Goal: Task Accomplishment & Management: Use online tool/utility

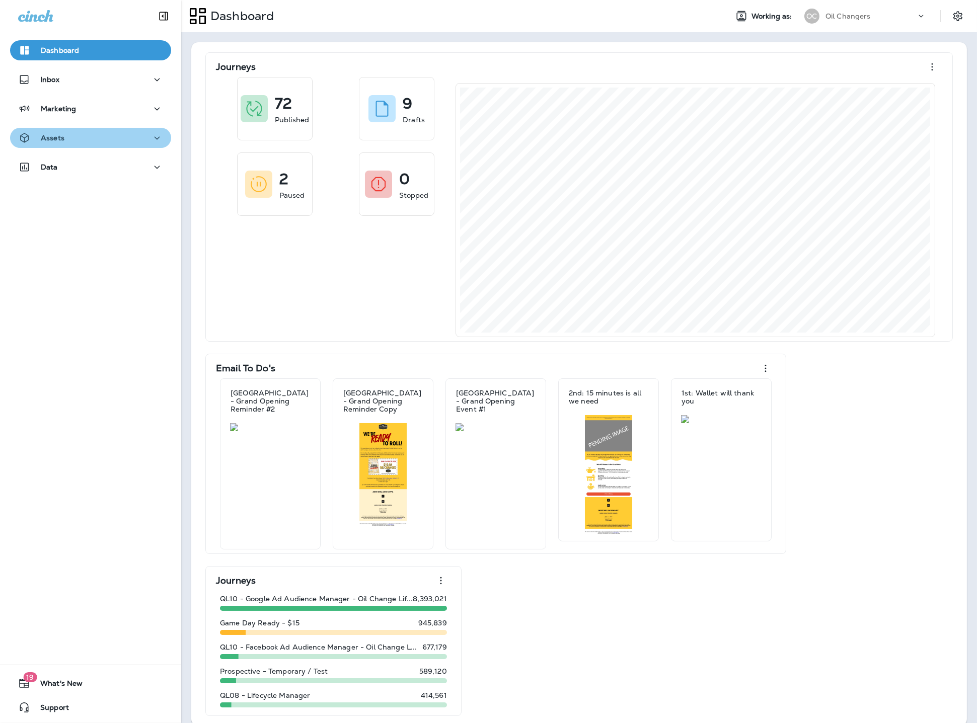
click at [83, 140] on div "Assets" at bounding box center [90, 138] width 145 height 13
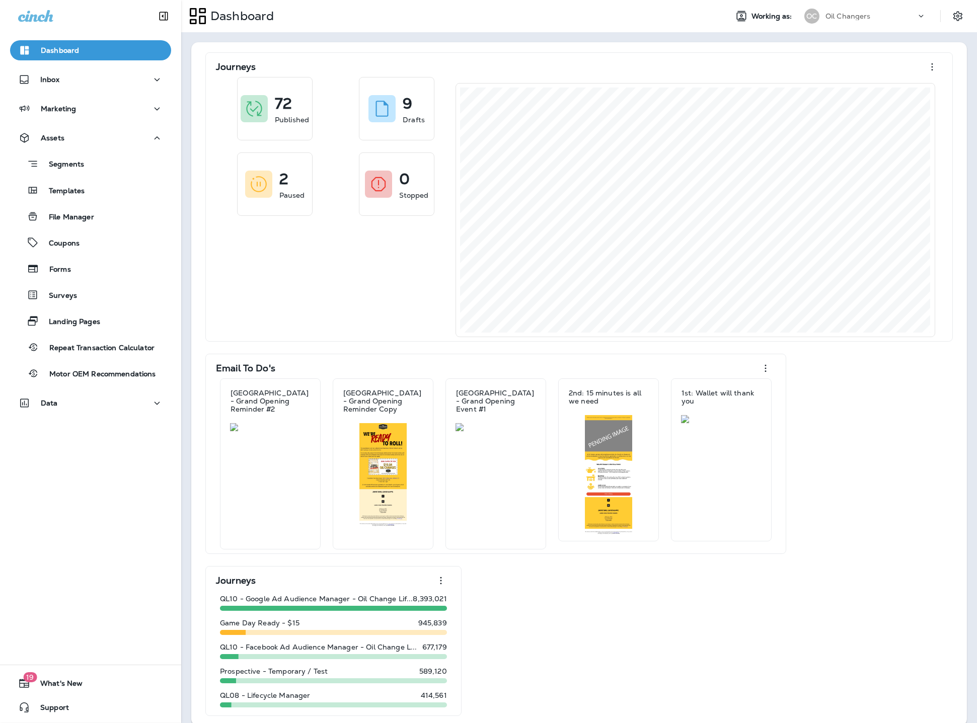
click at [78, 201] on div "Segments Templates File Manager Coupons Forms Surveys Landing Pages Repeat Tran…" at bounding box center [90, 266] width 161 height 236
click at [71, 191] on p "Templates" at bounding box center [62, 192] width 46 height 10
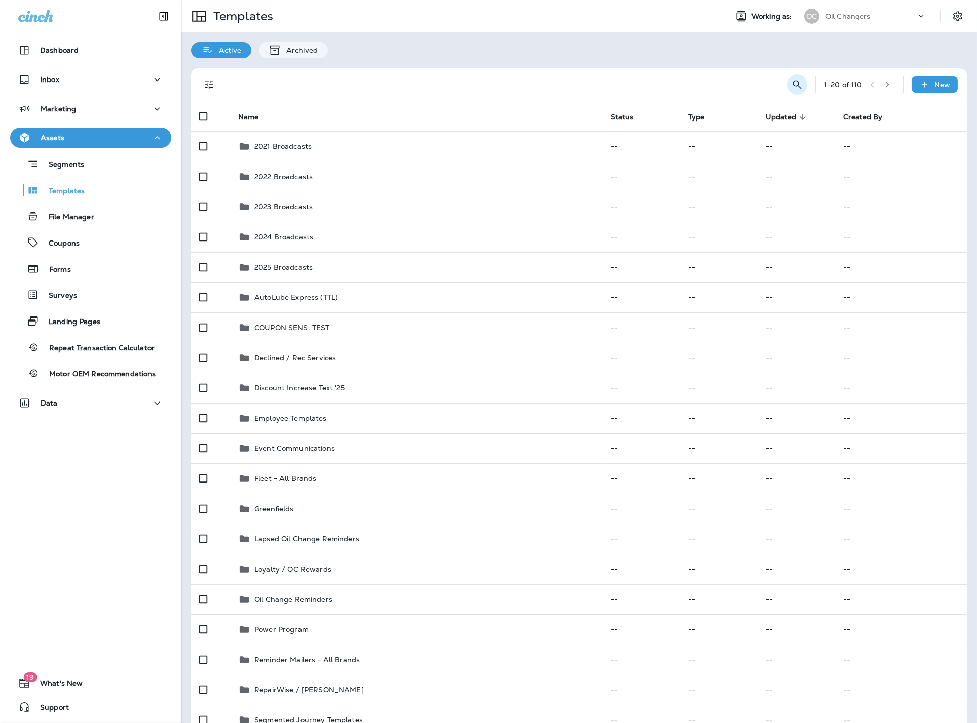
click at [793, 85] on icon "Search Templates" at bounding box center [797, 84] width 9 height 9
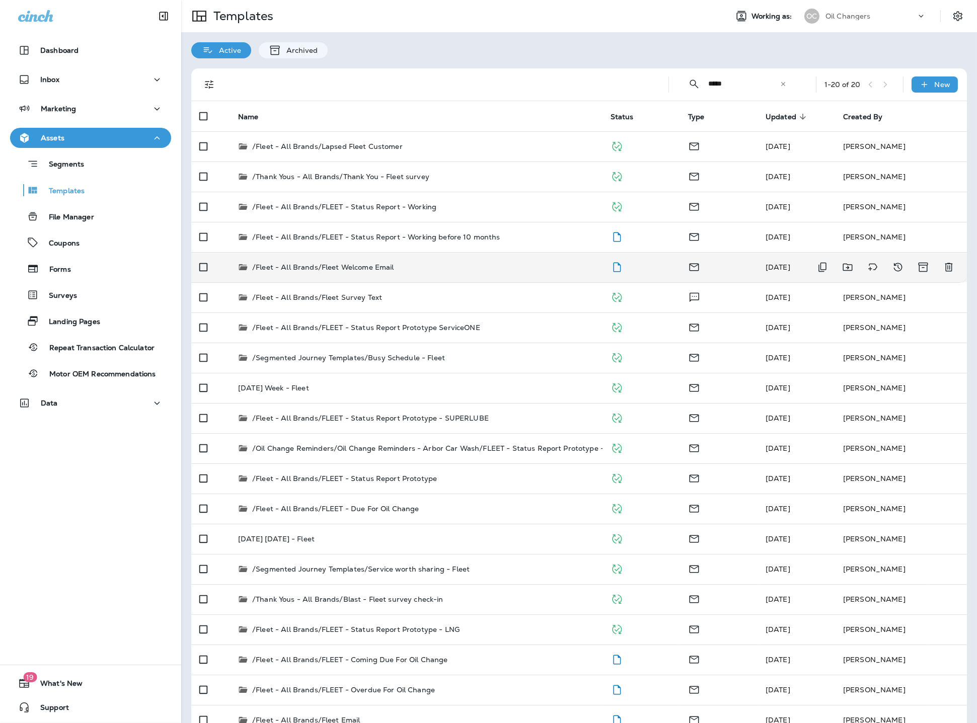
type input "*****"
click at [422, 269] on div "/Fleet - All Brands/Fleet Welcome Email" at bounding box center [416, 267] width 356 height 10
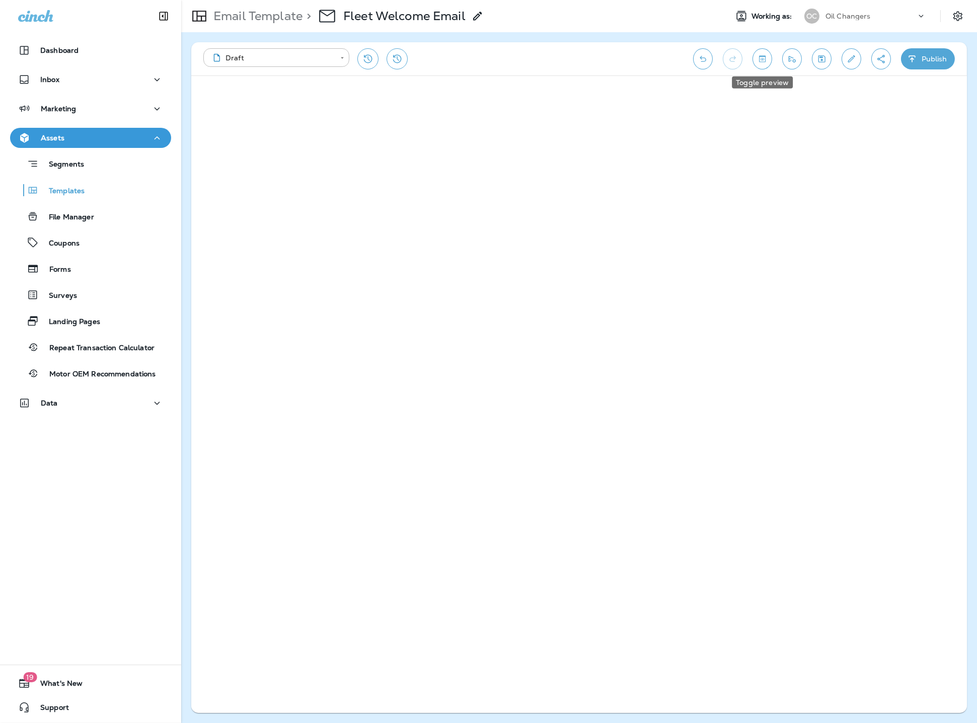
click at [757, 59] on icon "Toggle preview" at bounding box center [762, 59] width 11 height 10
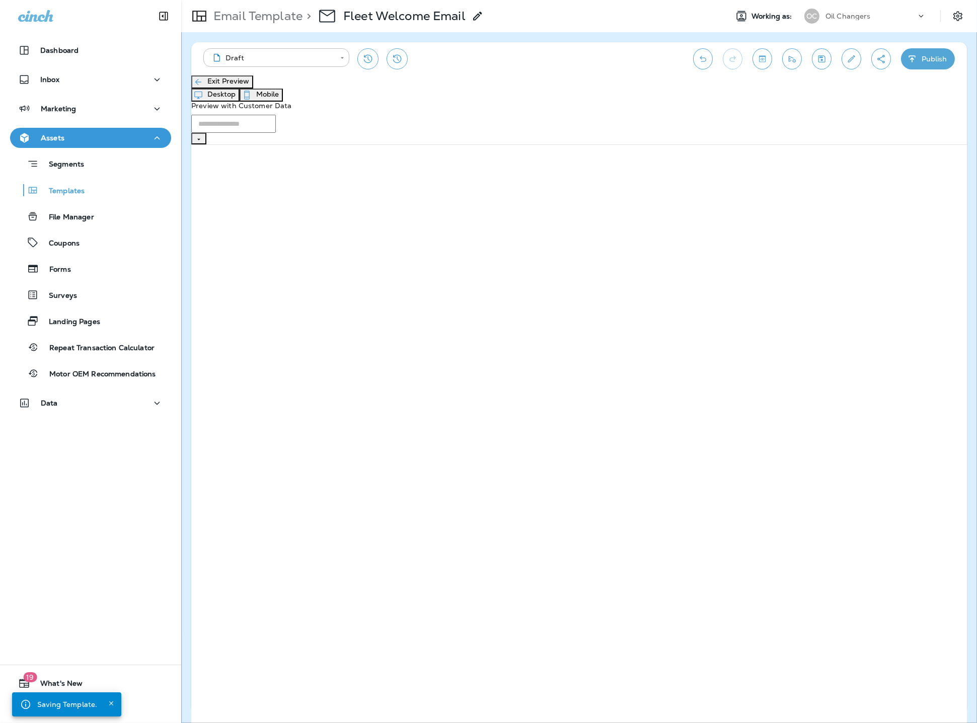
click at [283, 92] on button "Mobile" at bounding box center [261, 95] width 43 height 13
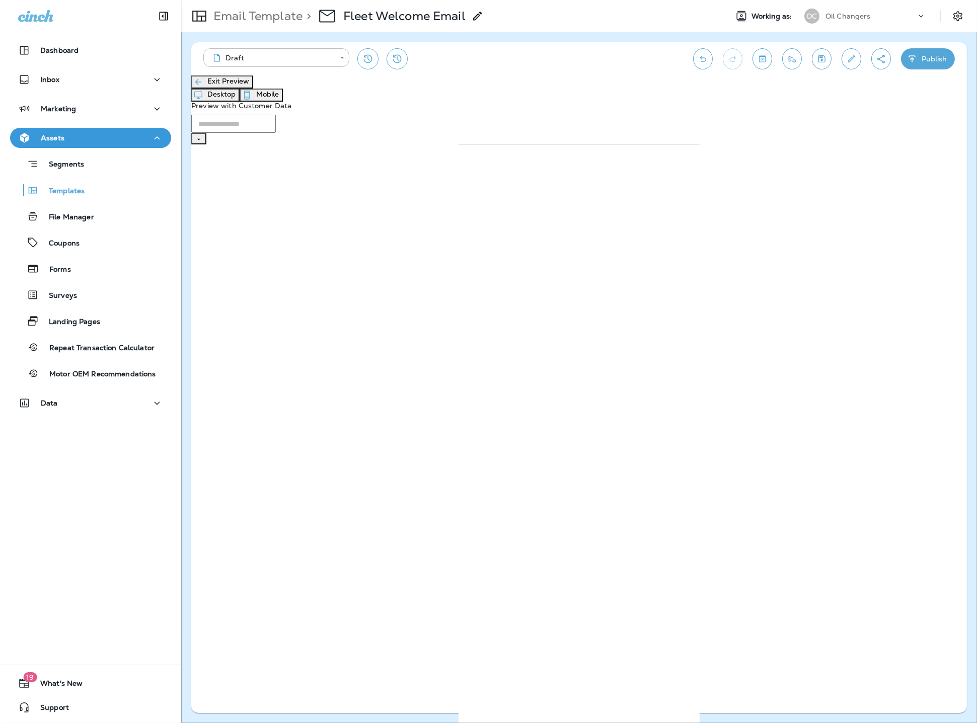
click at [253, 89] on button "Exit Preview" at bounding box center [222, 81] width 62 height 13
click at [823, 55] on icon "Save" at bounding box center [821, 59] width 11 height 10
click at [765, 63] on icon "Toggle preview" at bounding box center [762, 59] width 11 height 10
click at [276, 115] on input "text" at bounding box center [233, 124] width 85 height 18
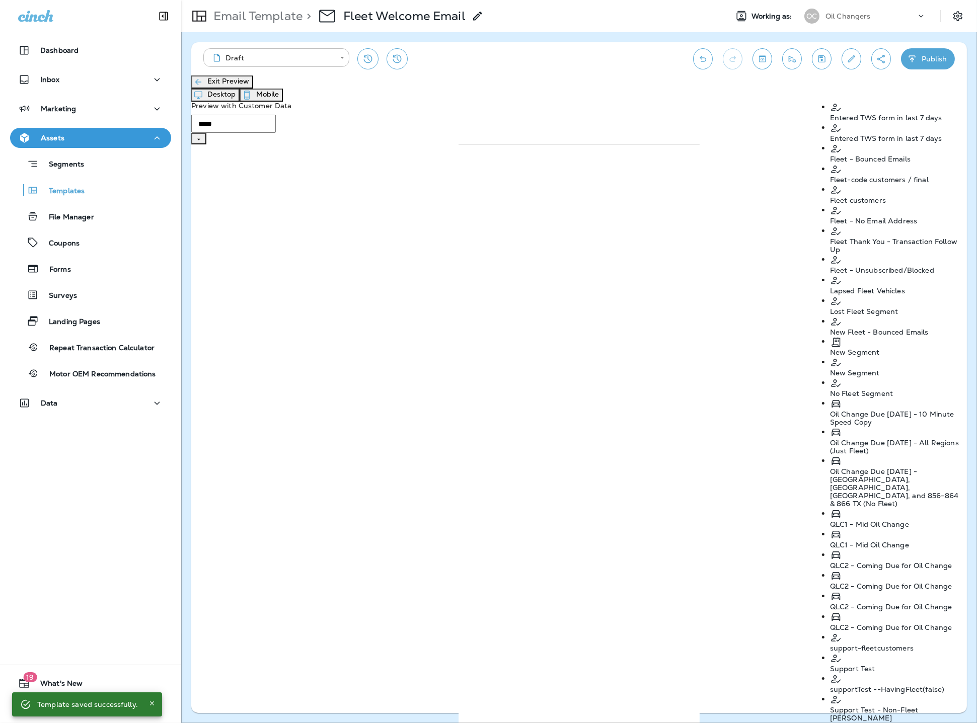
click at [879, 196] on p "Fleet customers" at bounding box center [895, 200] width 131 height 8
type input "**********"
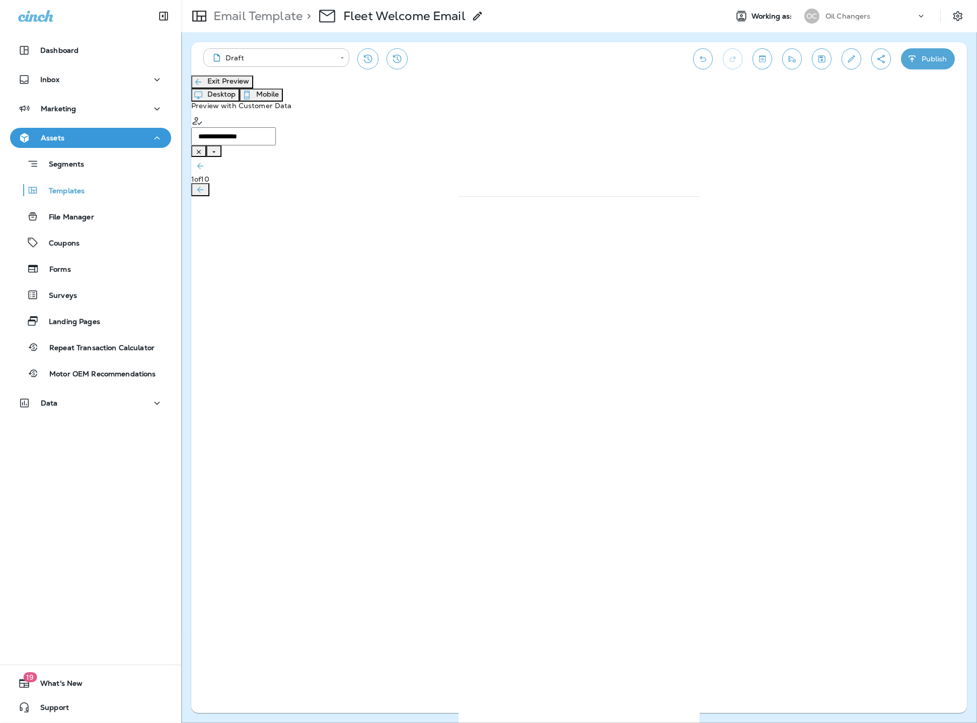
click at [202, 148] on icon "Clear" at bounding box center [198, 151] width 7 height 7
click at [202, 136] on icon "Open" at bounding box center [198, 139] width 7 height 7
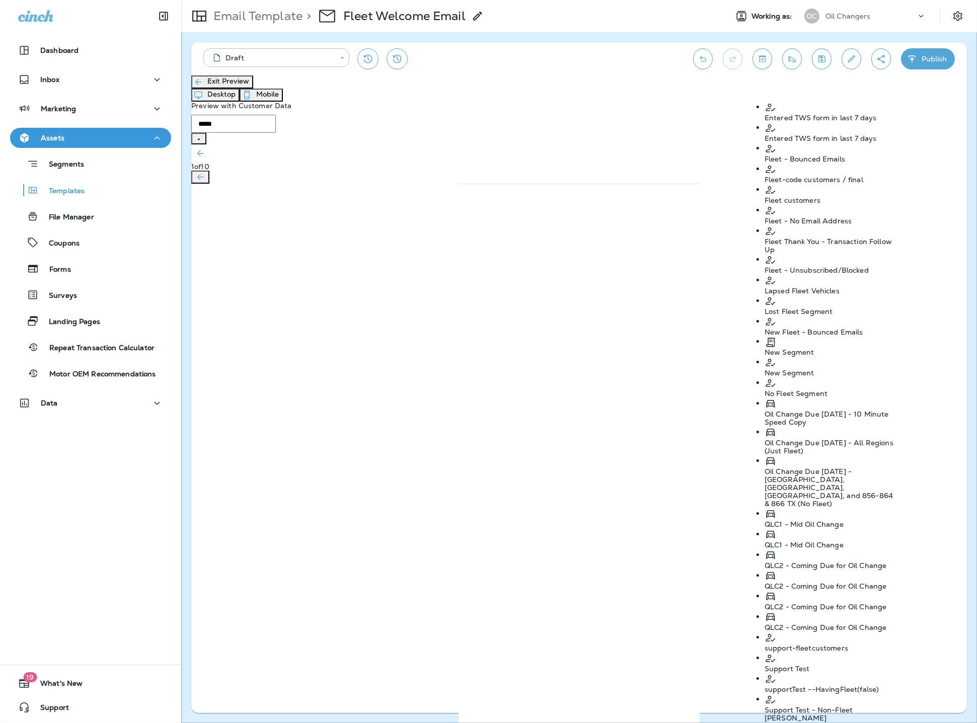
click at [812, 196] on p "Fleet customers" at bounding box center [829, 200] width 131 height 8
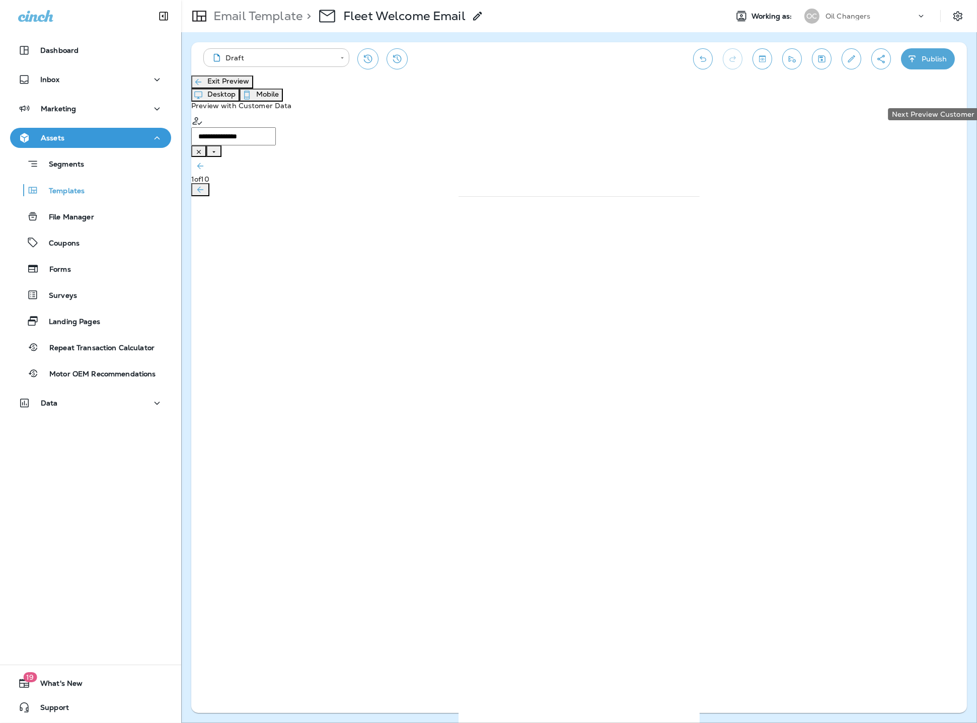
type input "**********"
click at [209, 183] on button "Next Preview Customer" at bounding box center [200, 189] width 18 height 13
click at [205, 185] on icon "Next Preview Customer" at bounding box center [200, 190] width 10 height 10
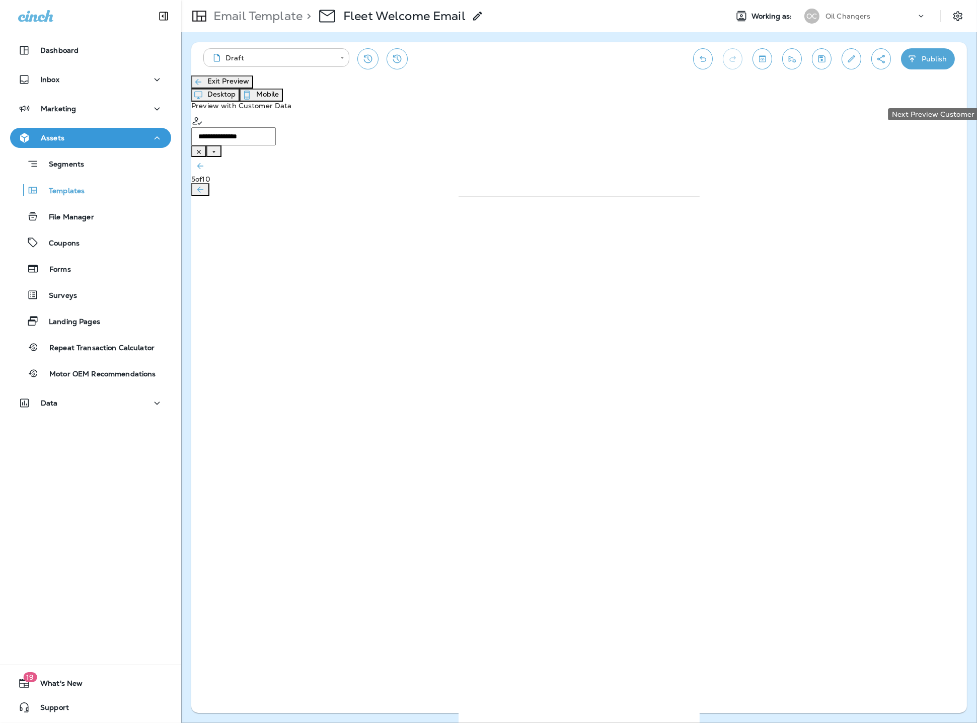
click at [209, 183] on button "Next Preview Customer" at bounding box center [200, 189] width 18 height 13
click at [205, 185] on icon "Next Preview Customer" at bounding box center [200, 190] width 10 height 10
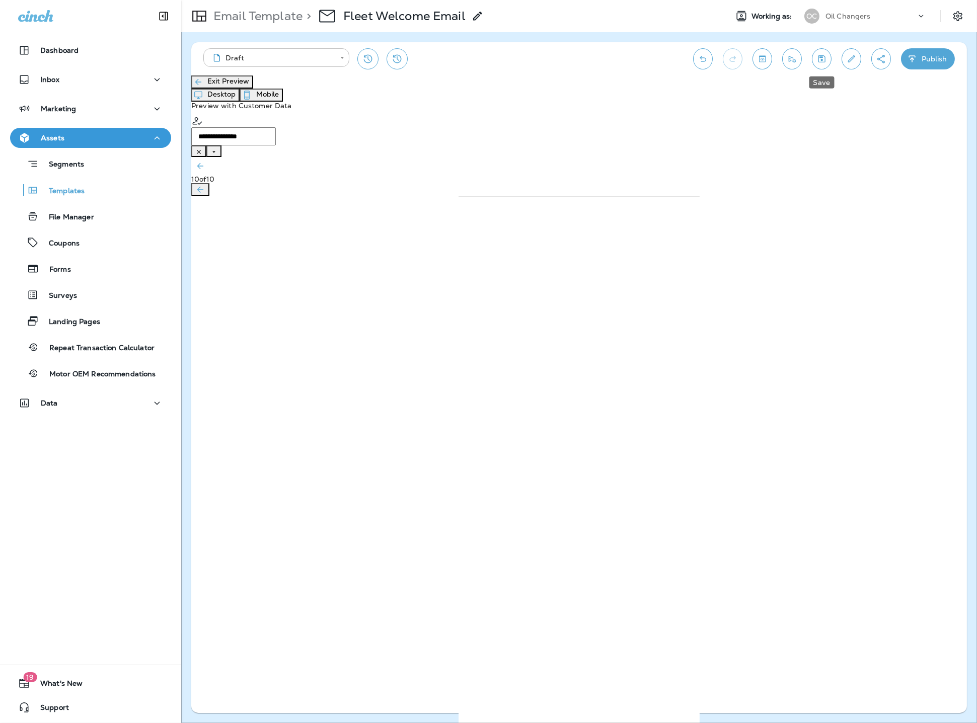
click at [826, 59] on icon "Save" at bounding box center [821, 59] width 11 height 10
click at [240, 91] on button "Desktop" at bounding box center [215, 95] width 48 height 13
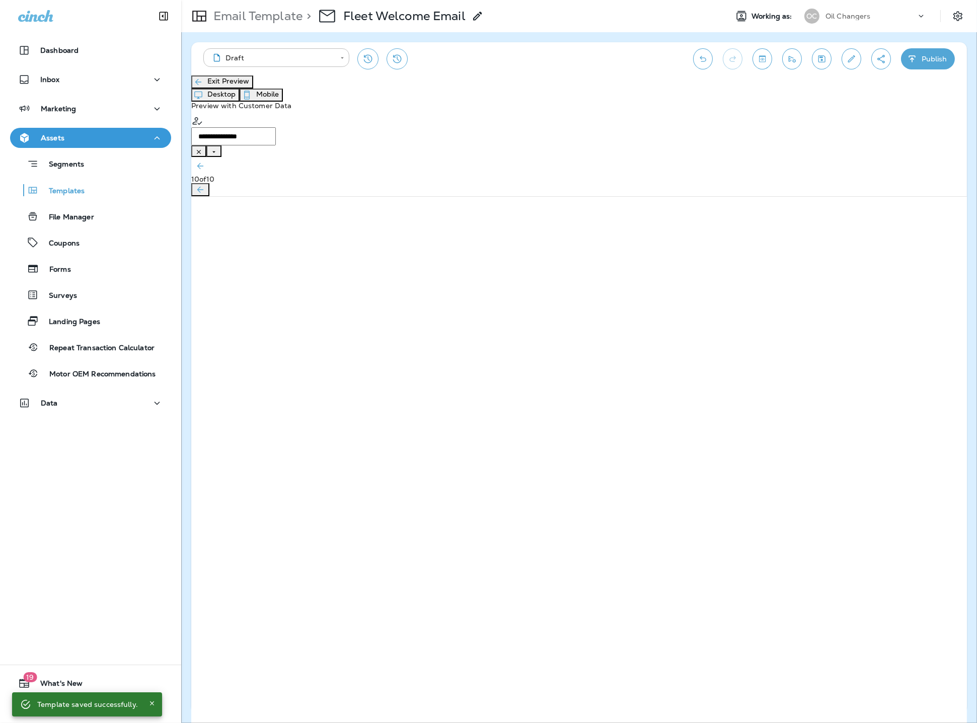
click at [232, 89] on button "Exit Preview" at bounding box center [222, 81] width 62 height 13
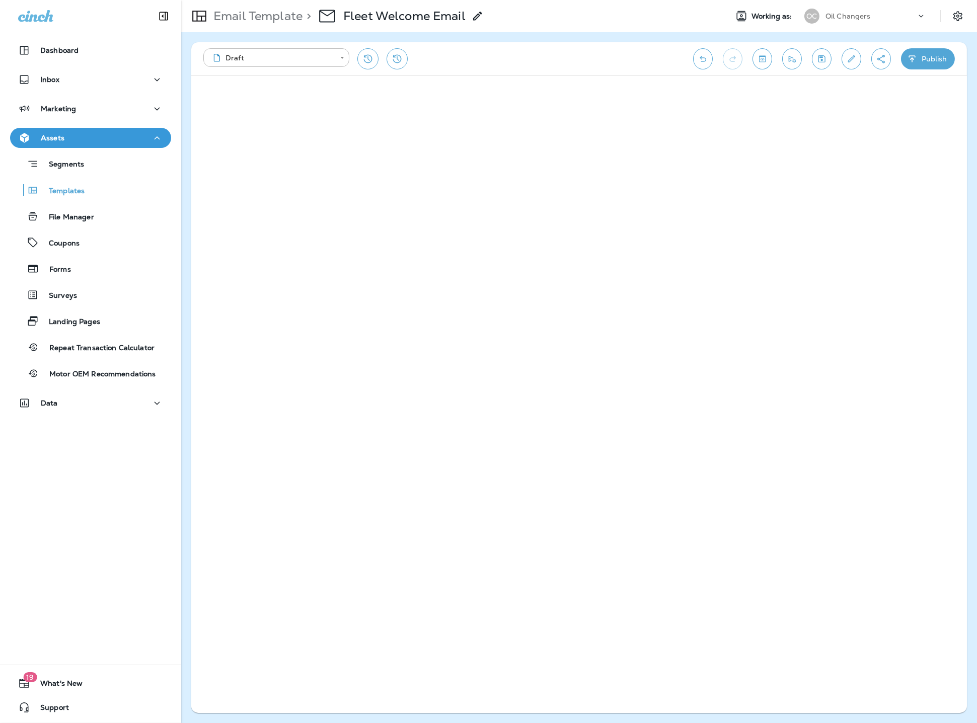
click at [759, 55] on icon "Toggle preview" at bounding box center [762, 59] width 11 height 10
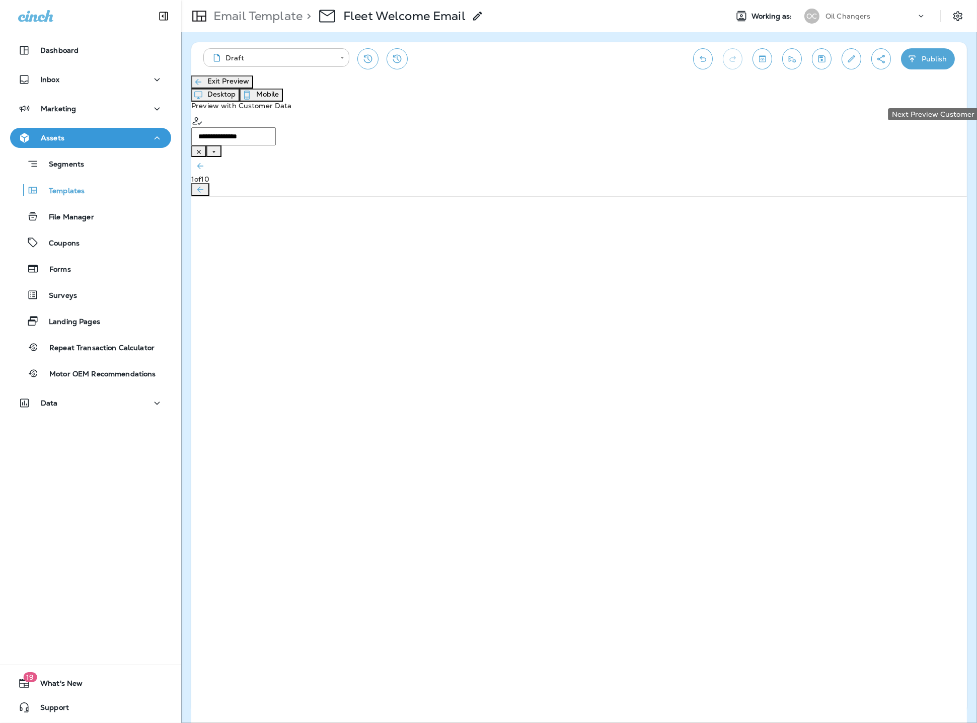
click at [205, 185] on icon "Next Preview Customer" at bounding box center [200, 190] width 10 height 10
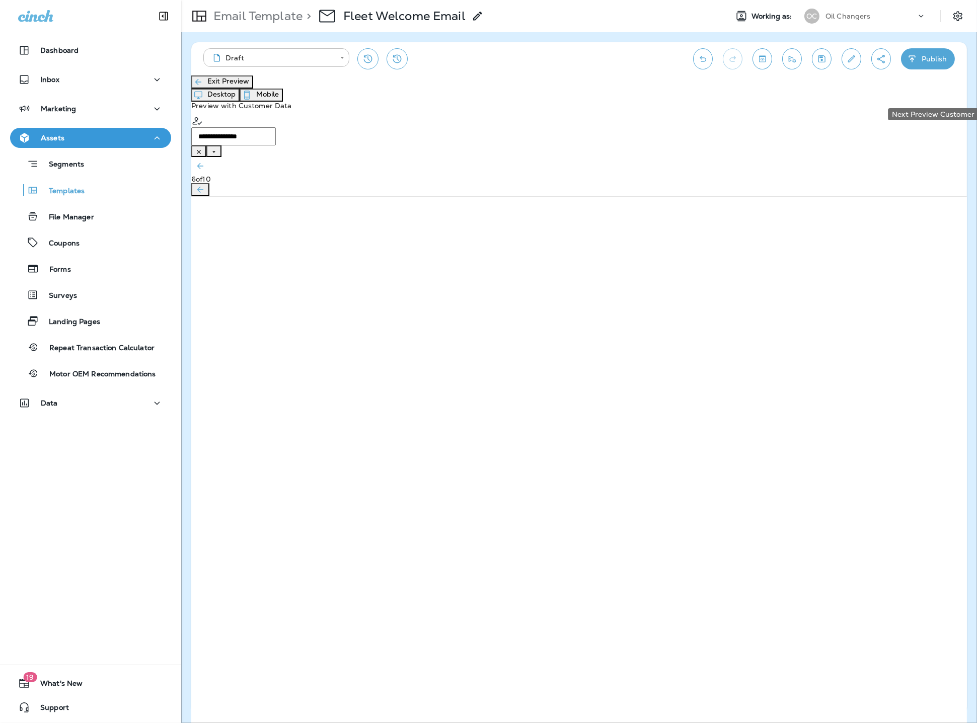
click at [205, 185] on icon "Next Preview Customer" at bounding box center [200, 190] width 10 height 10
click at [228, 89] on button "Exit Preview" at bounding box center [222, 81] width 62 height 13
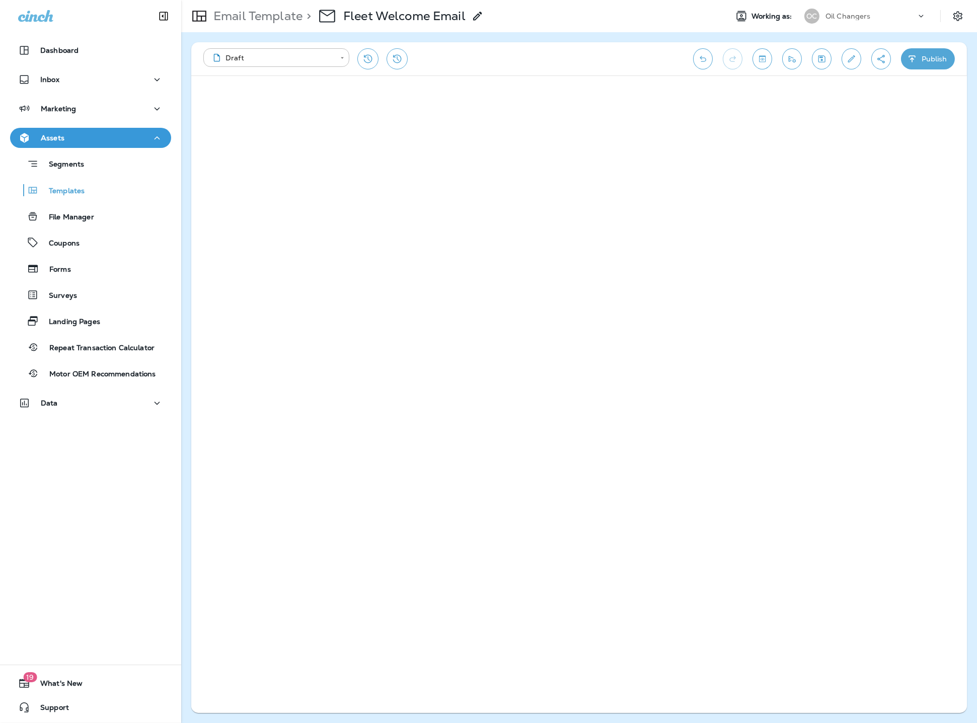
click at [764, 57] on icon "Toggle preview" at bounding box center [762, 59] width 11 height 10
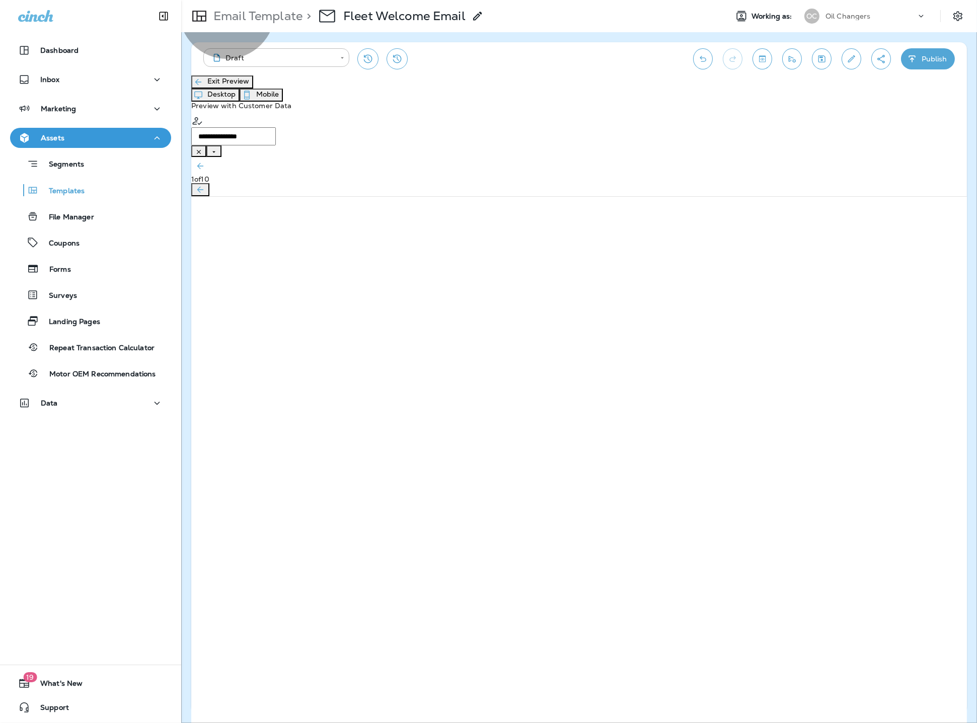
click at [244, 89] on button "Exit Preview" at bounding box center [222, 81] width 62 height 13
